Goal: Information Seeking & Learning: Learn about a topic

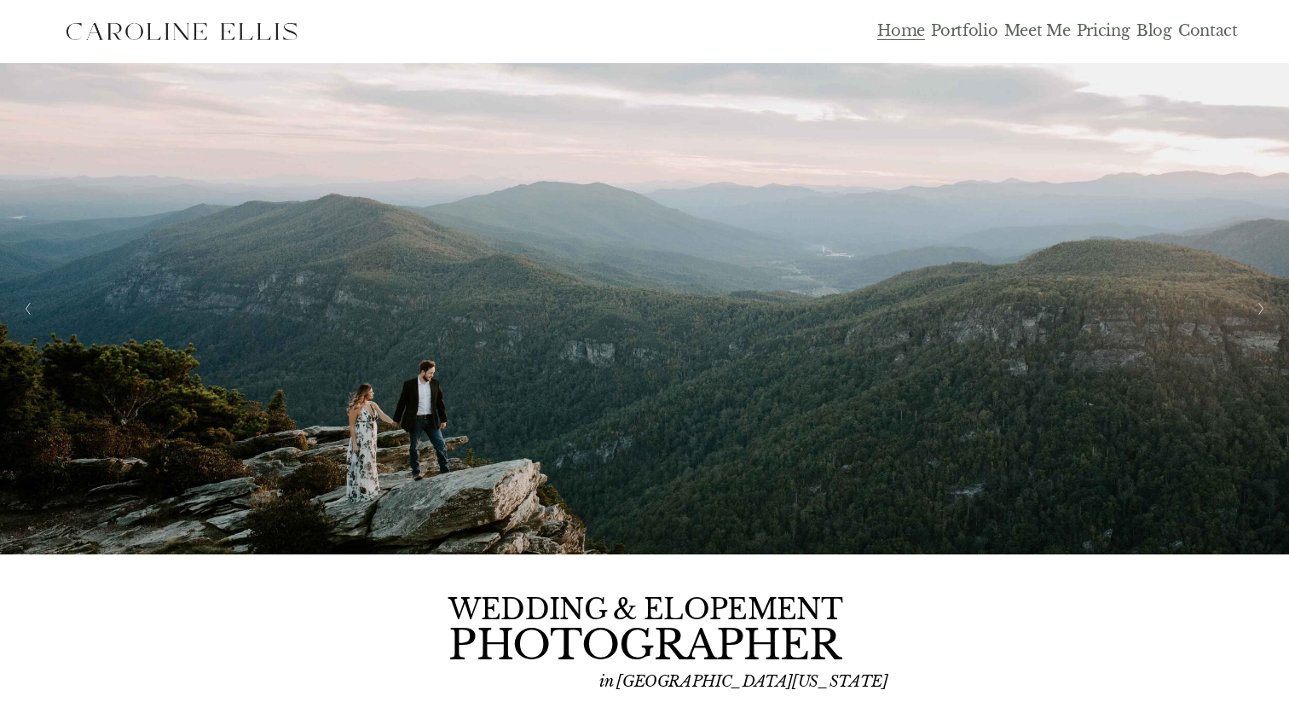
click at [967, 31] on link "Portfolio" at bounding box center [964, 32] width 67 height 20
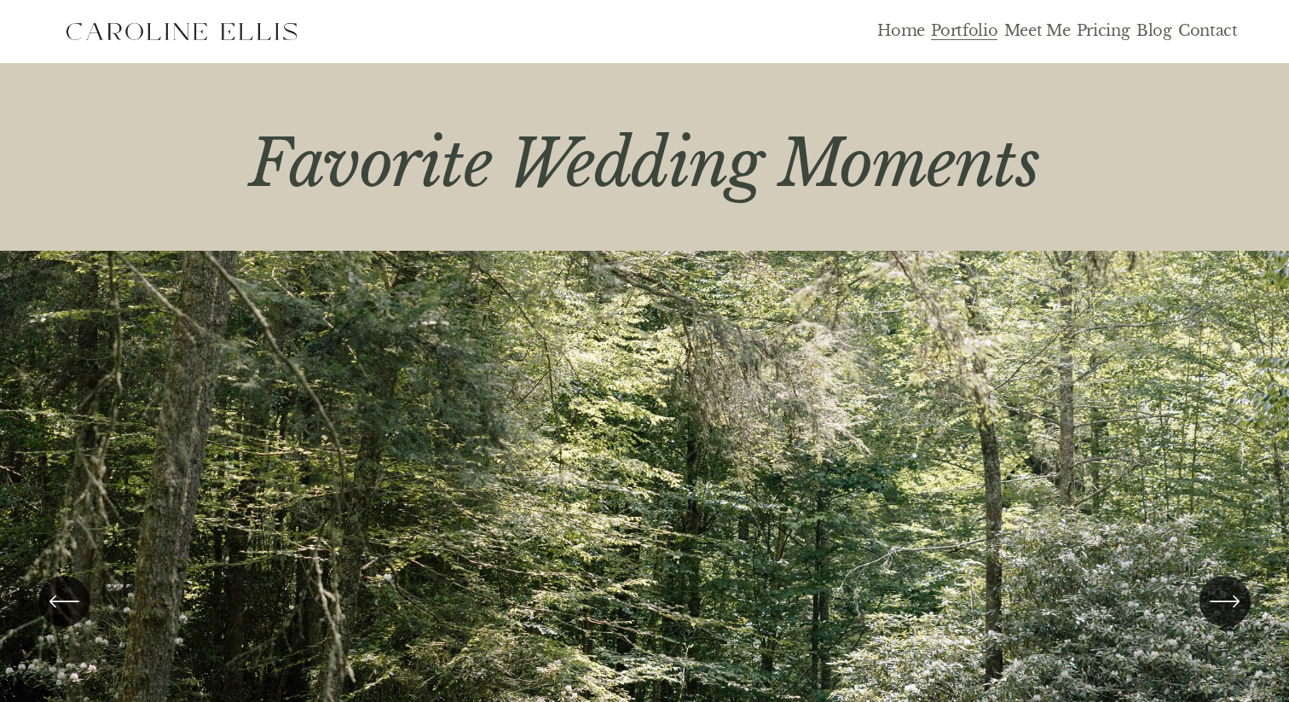
click at [1036, 35] on link "Meet Me" at bounding box center [1038, 32] width 67 height 20
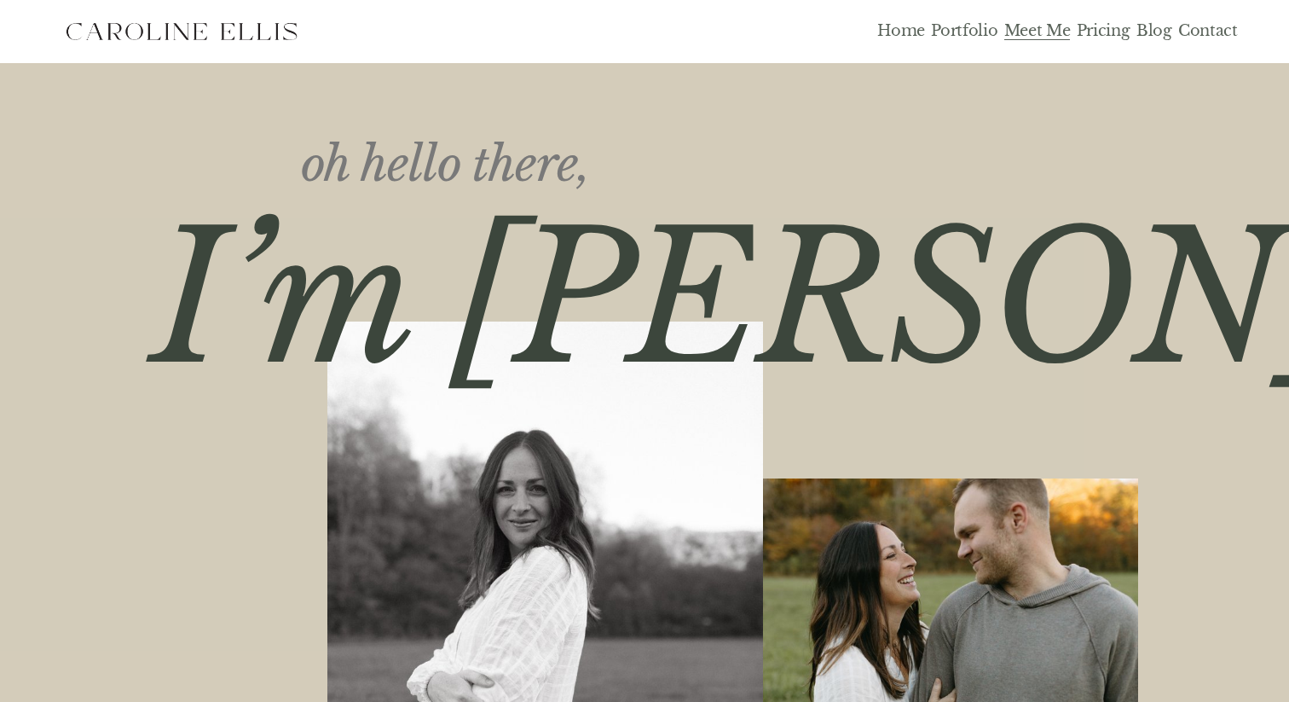
click at [1098, 26] on link "Pricing" at bounding box center [1104, 32] width 54 height 20
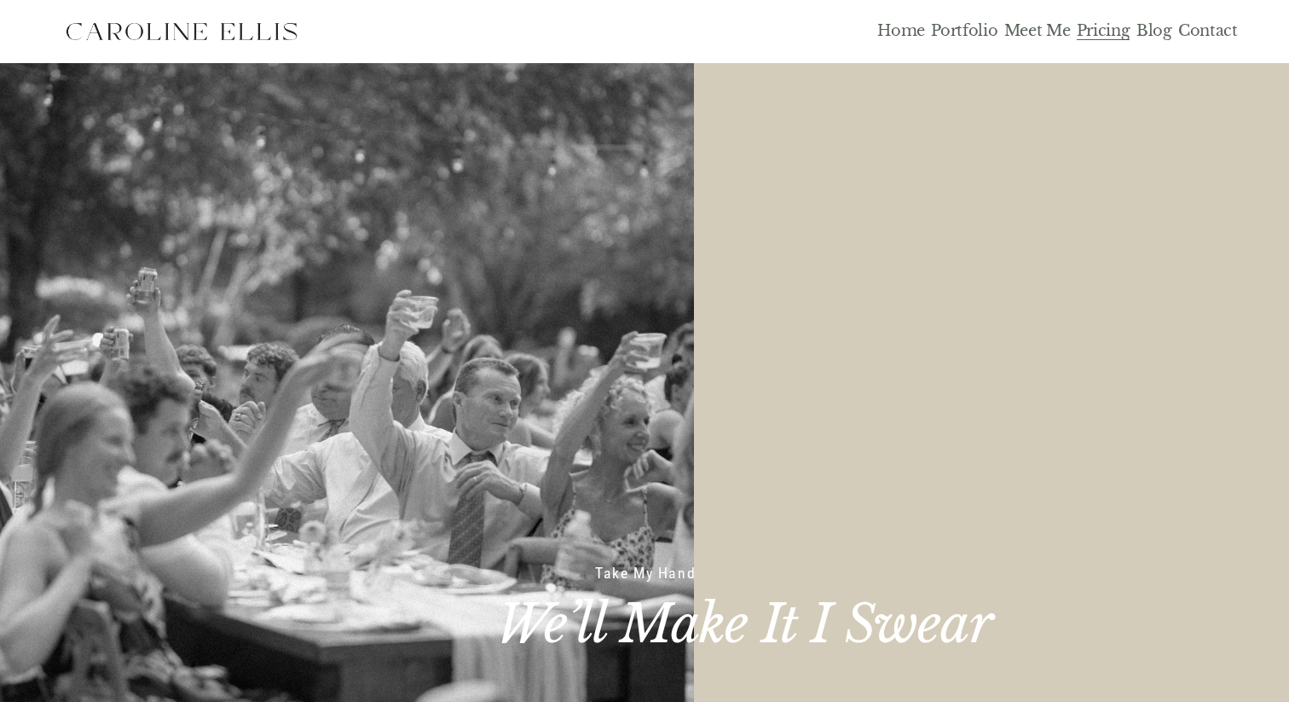
click at [234, 34] on img at bounding box center [180, 31] width 259 height 43
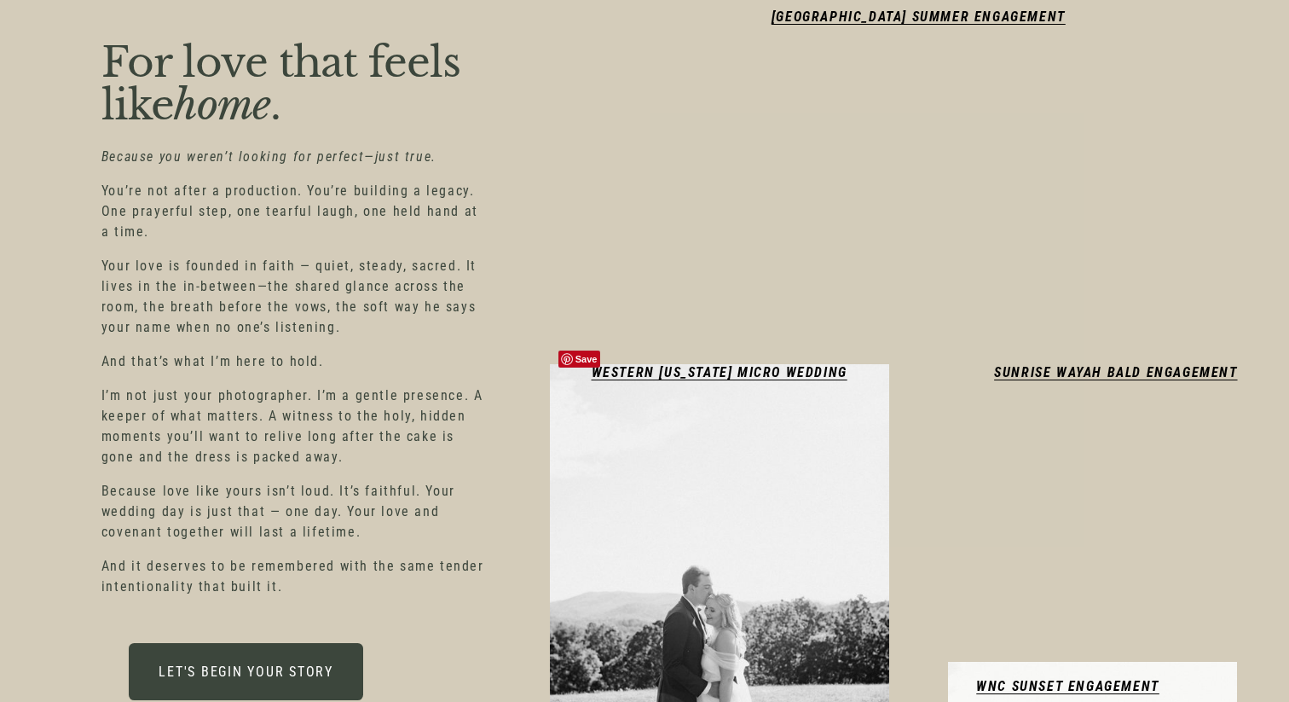
scroll to position [2921, 0]
